Goal: Go to known website: Go to known website

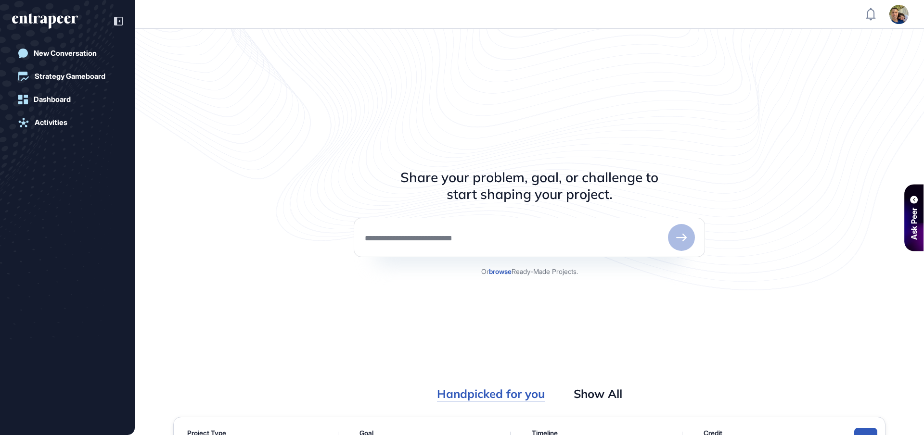
scroll to position [4, 0]
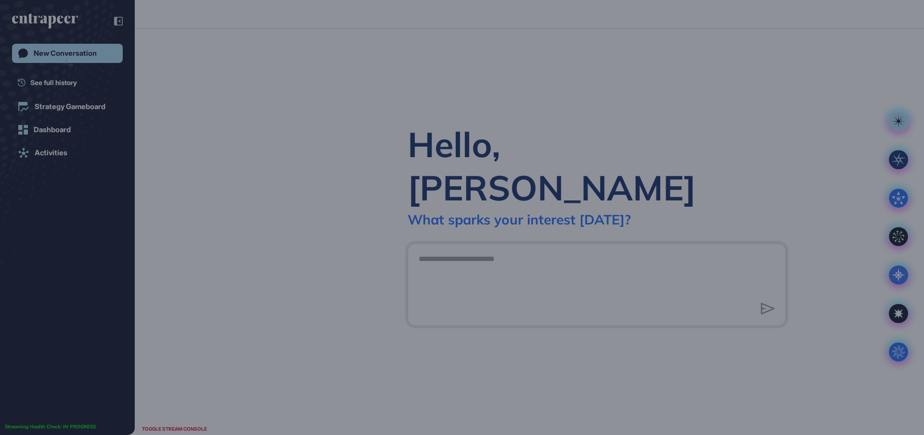
scroll to position [0, 0]
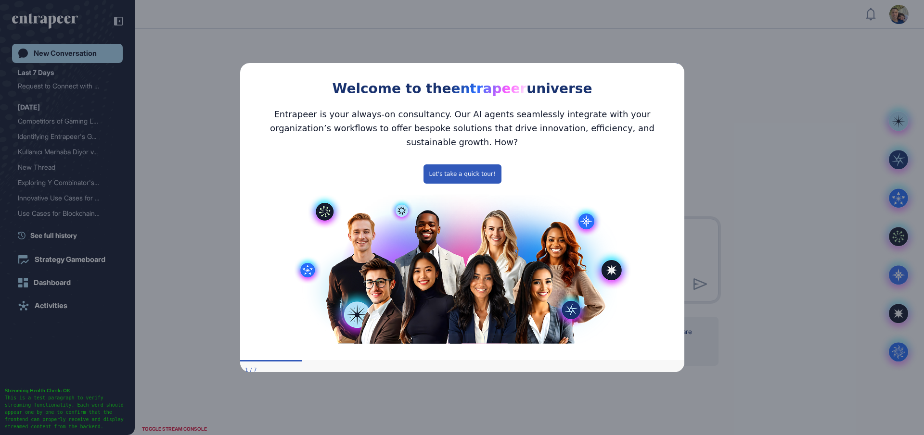
click at [677, 64] on icon "Close Preview" at bounding box center [678, 62] width 4 height 4
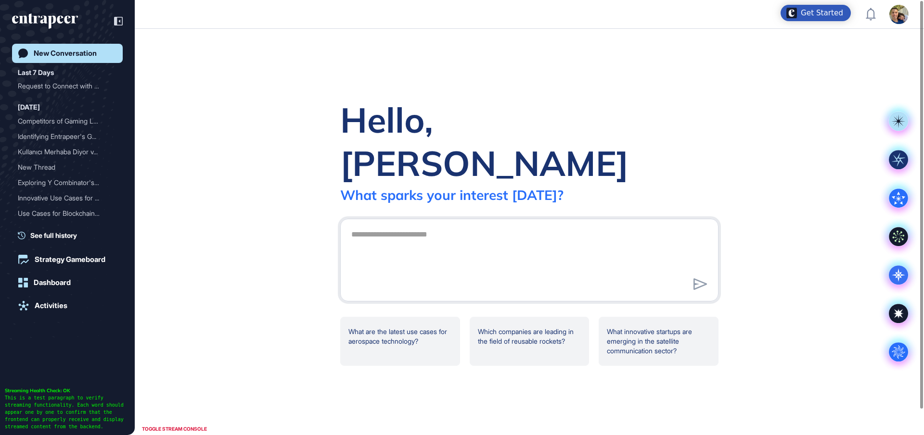
click at [681, 59] on div "Hello, Gülhan What sparks your interest today? .cls-2{fill:#fff} What are the l…" at bounding box center [529, 232] width 789 height 407
drag, startPoint x: 678, startPoint y: 395, endPoint x: 774, endPoint y: 348, distance: 106.5
click at [749, 365] on div "Hello, Gülhan What sparks your interest today? .cls-2{fill:#fff} What are the l…" at bounding box center [529, 232] width 789 height 407
